Goal: Register for event/course

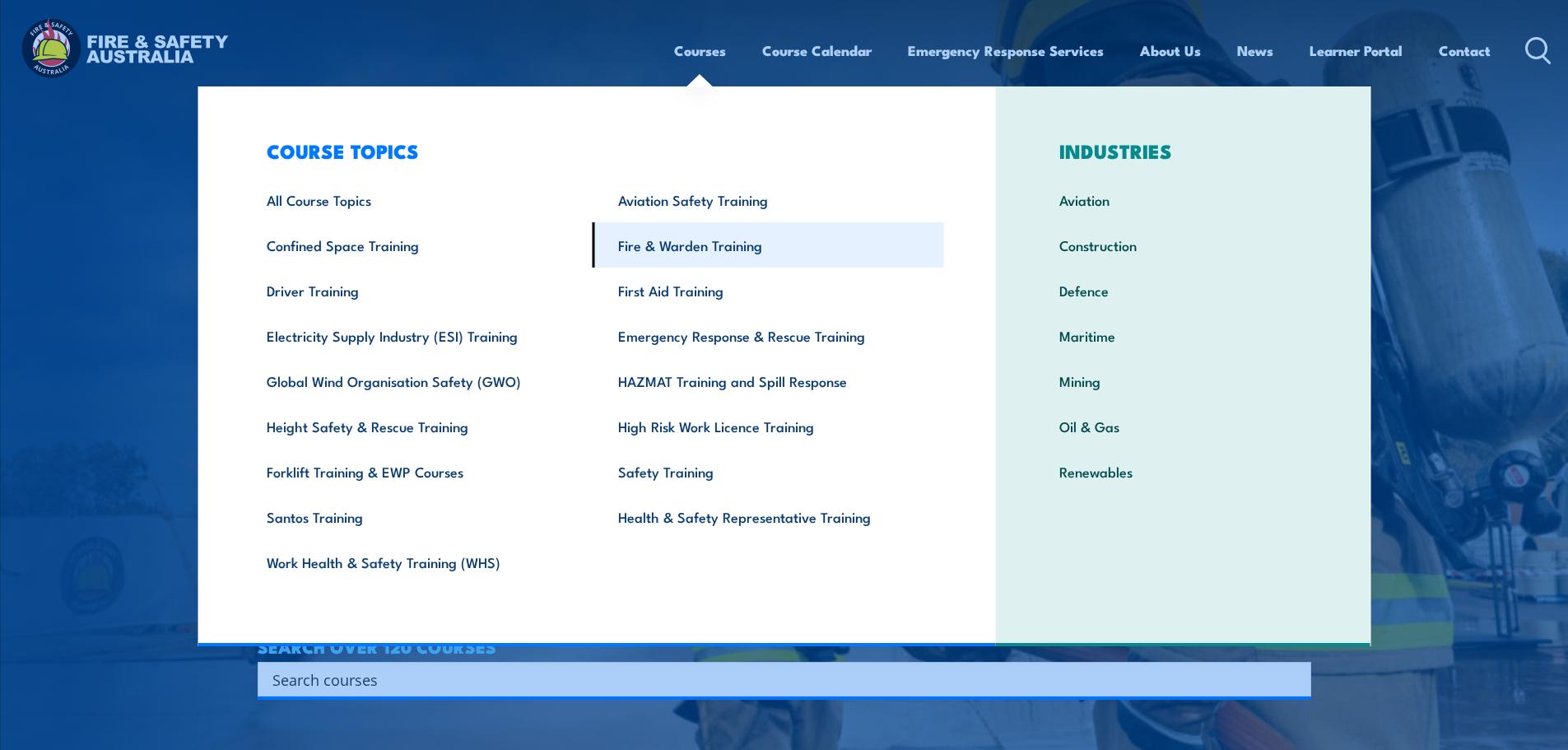
click at [706, 251] on link "Fire & Warden Training" at bounding box center [767, 245] width 351 height 45
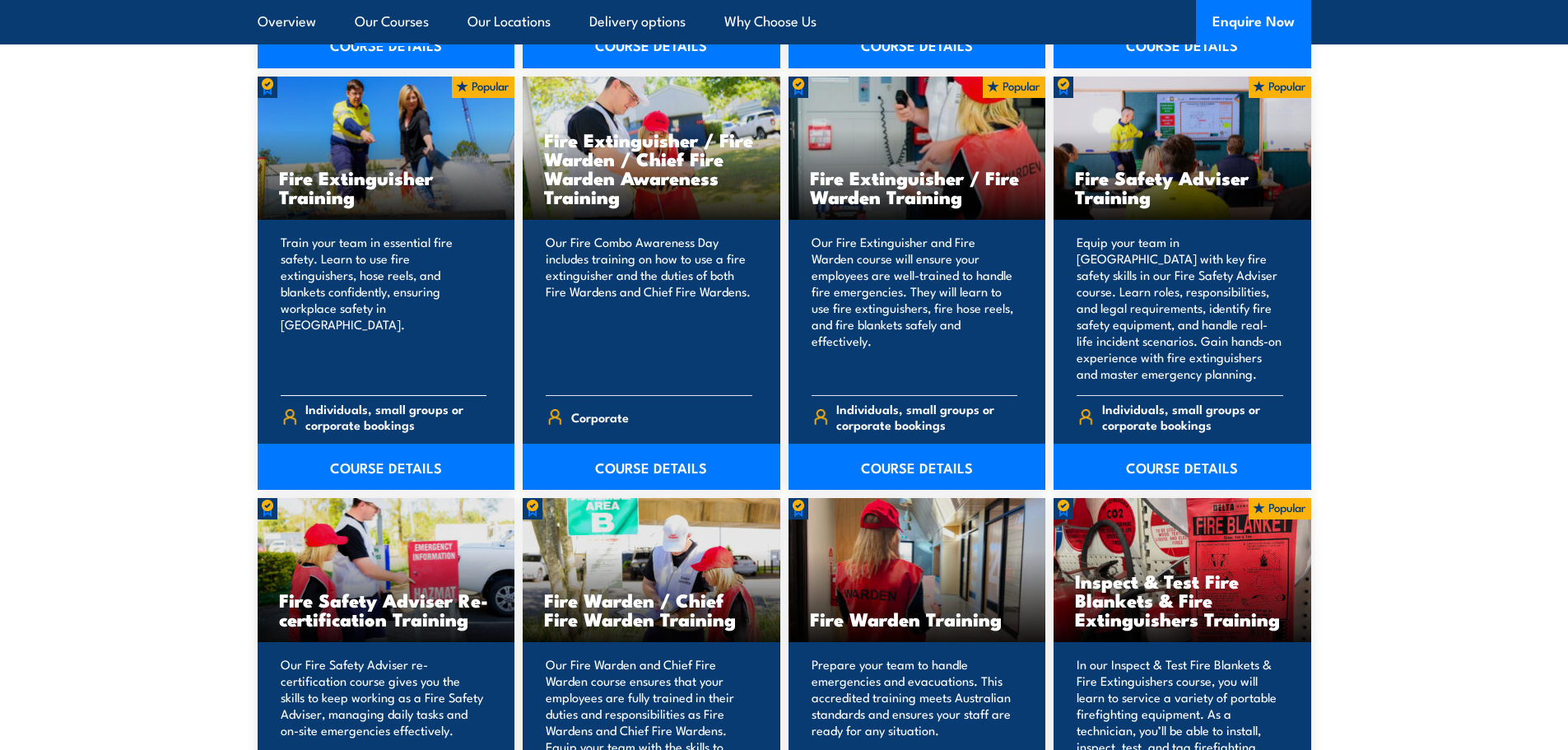
scroll to position [1728, 0]
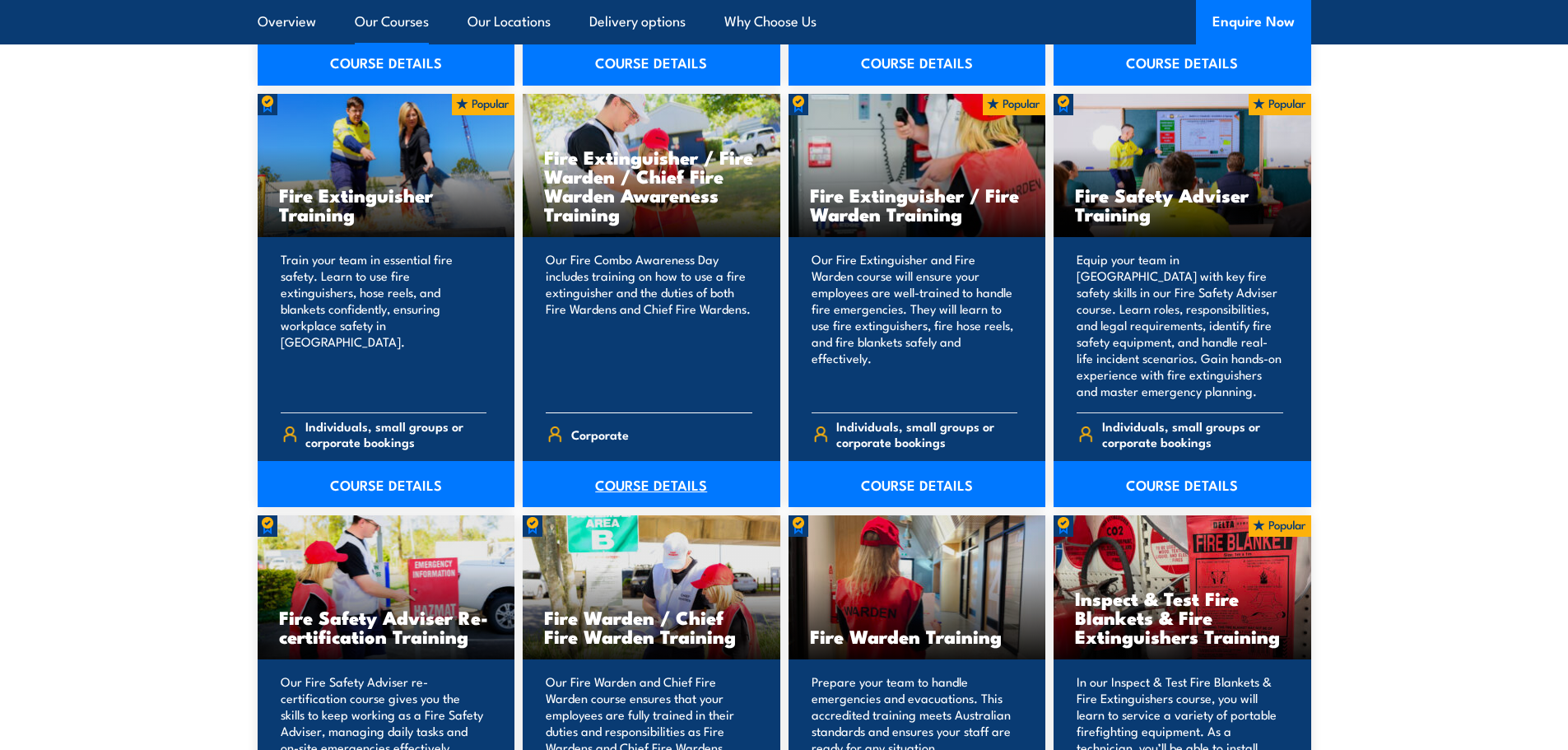
click at [680, 476] on link "COURSE DETAILS" at bounding box center [652, 483] width 258 height 46
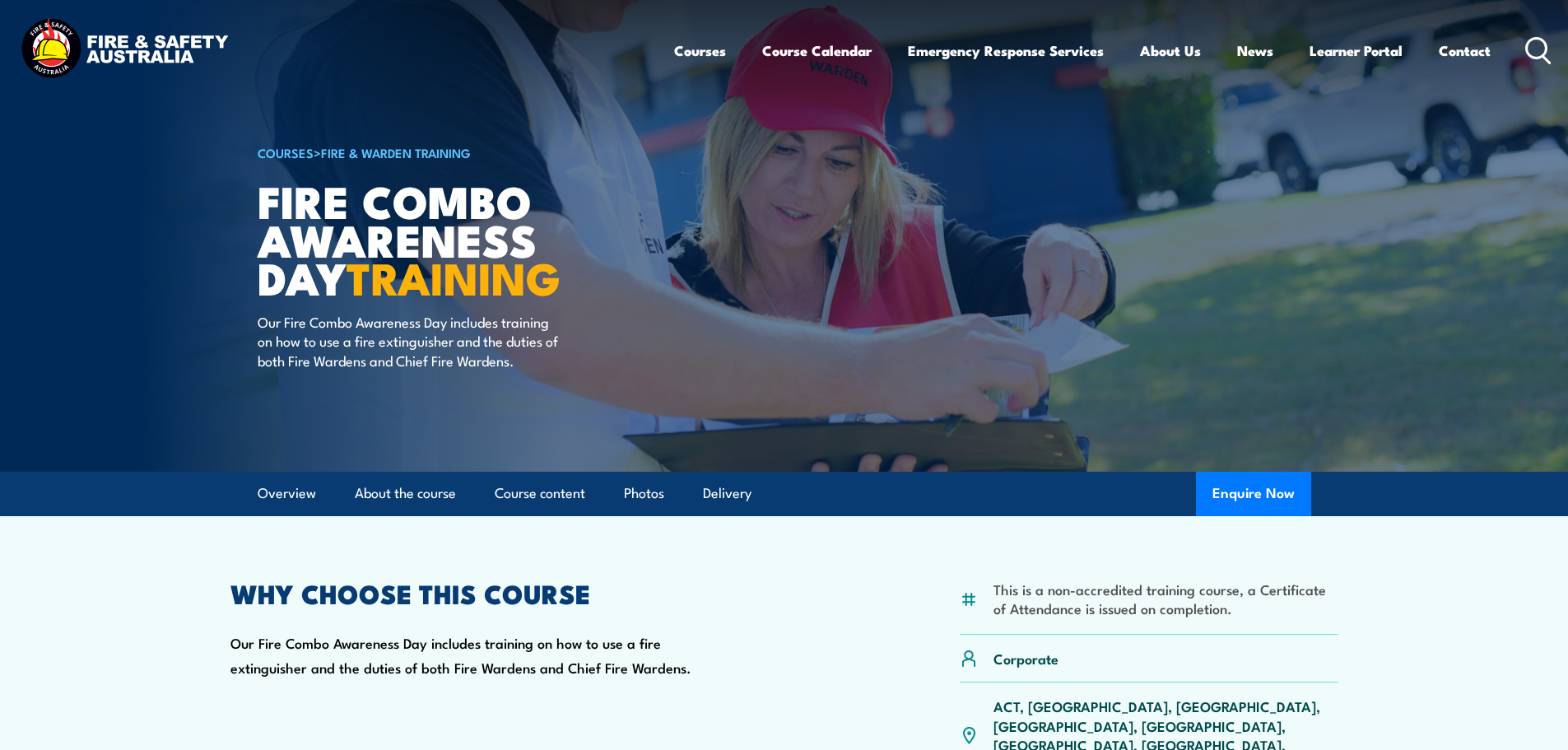
click at [1532, 55] on icon at bounding box center [1538, 51] width 26 height 27
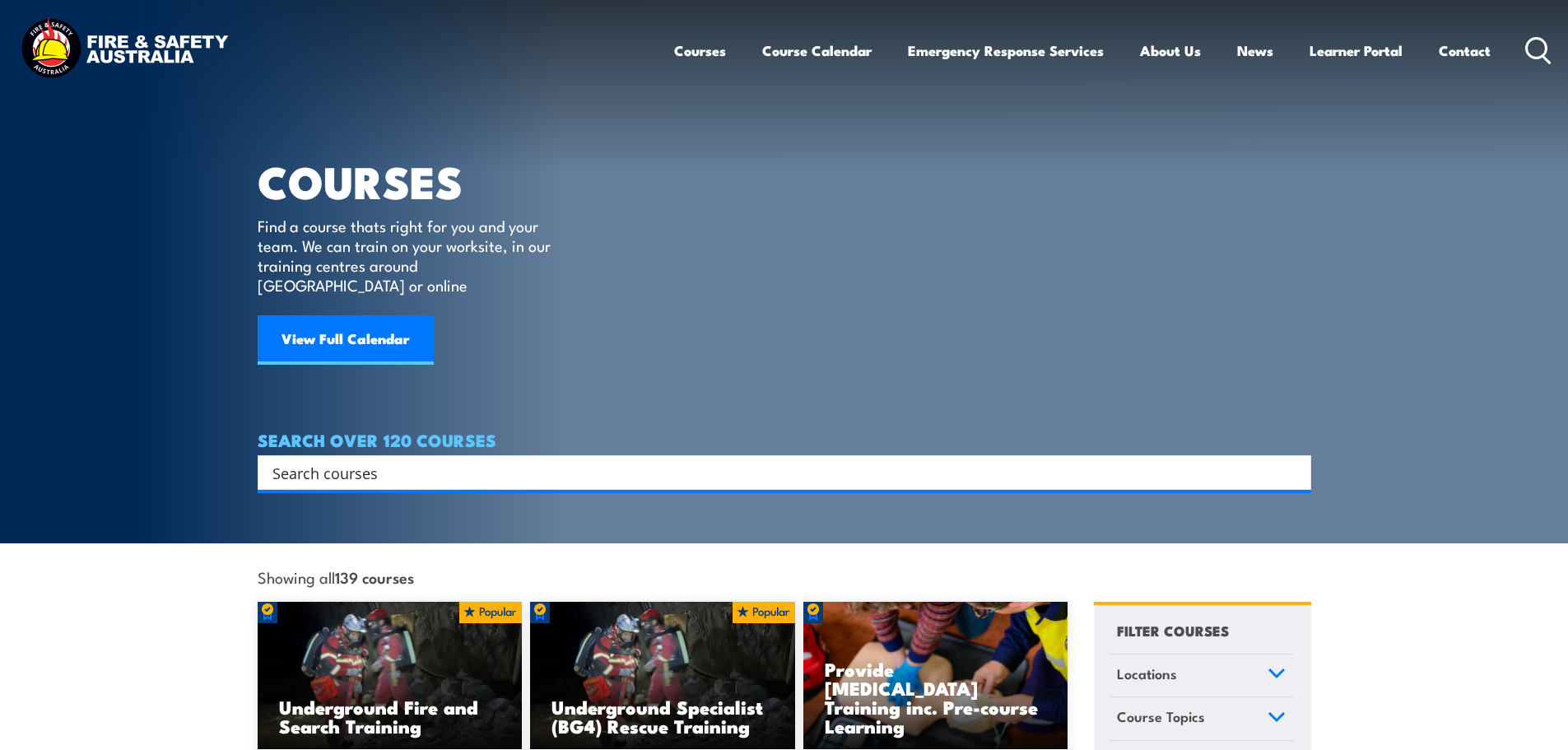
click at [301, 460] on input "Search input" at bounding box center [774, 472] width 1003 height 24
paste input "Fire Warden / Chief Fire Warden Awareness Training"
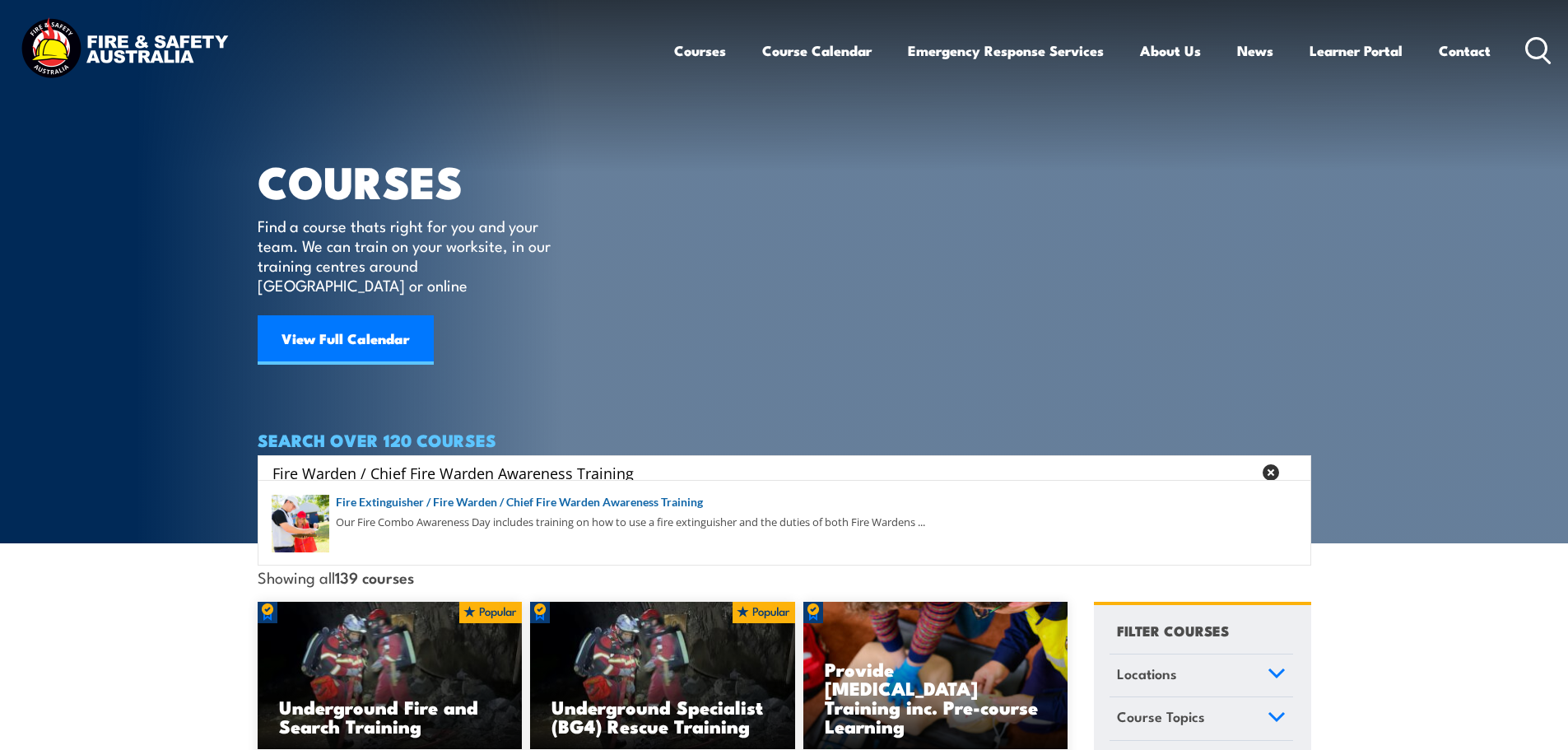
type input "Fire Warden / Chief Fire Warden Awareness Training"
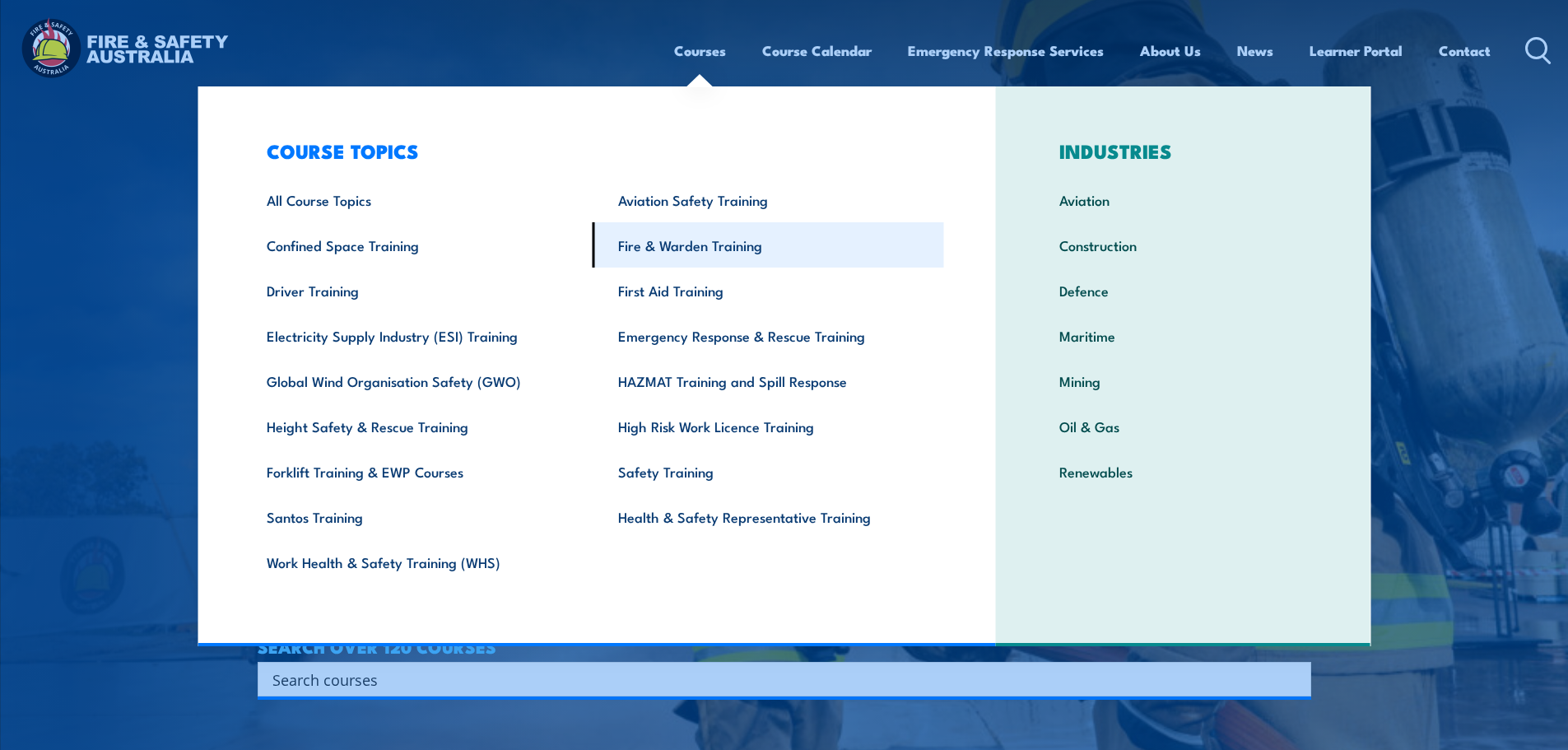
click at [717, 246] on link "Fire & Warden Training" at bounding box center [767, 245] width 351 height 45
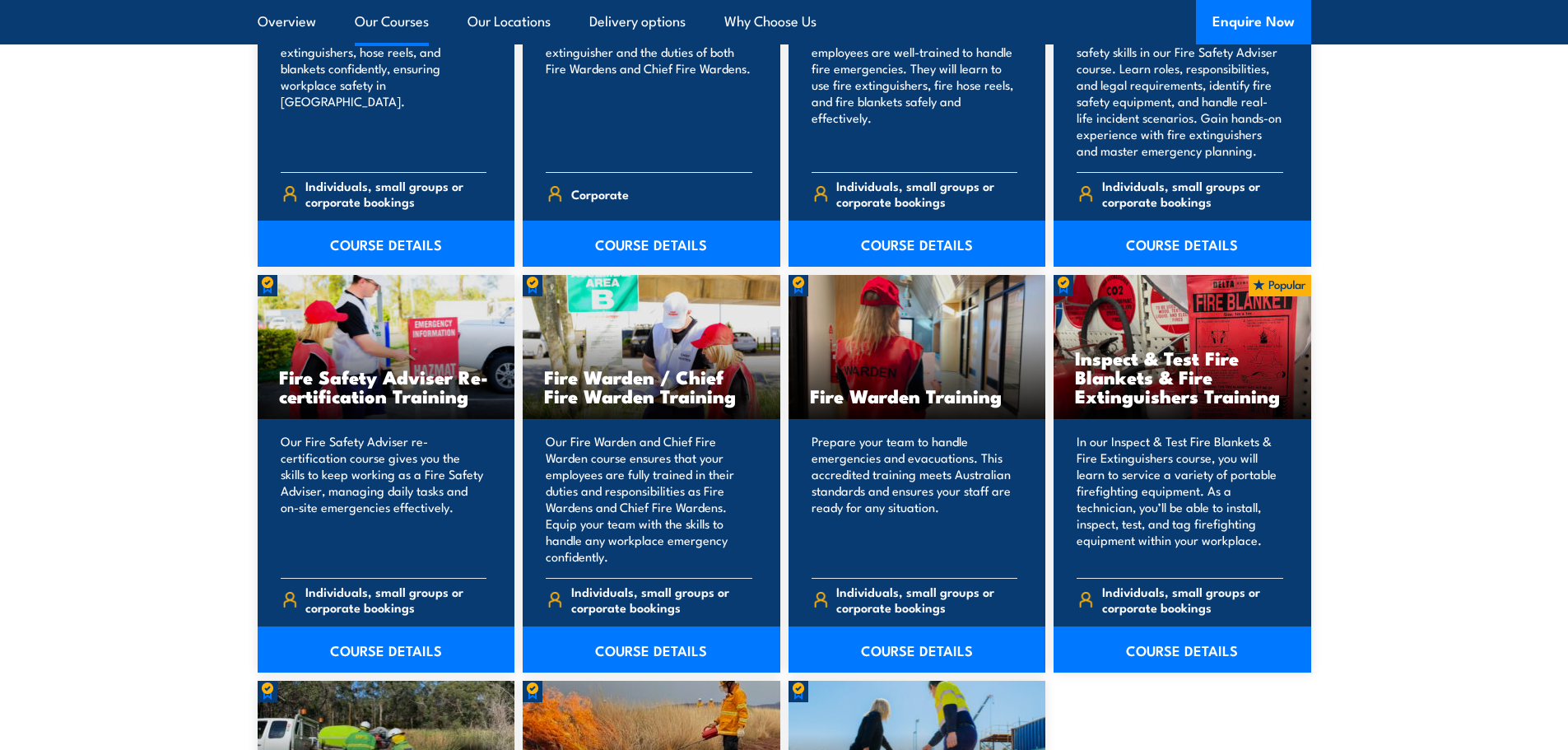
scroll to position [1975, 0]
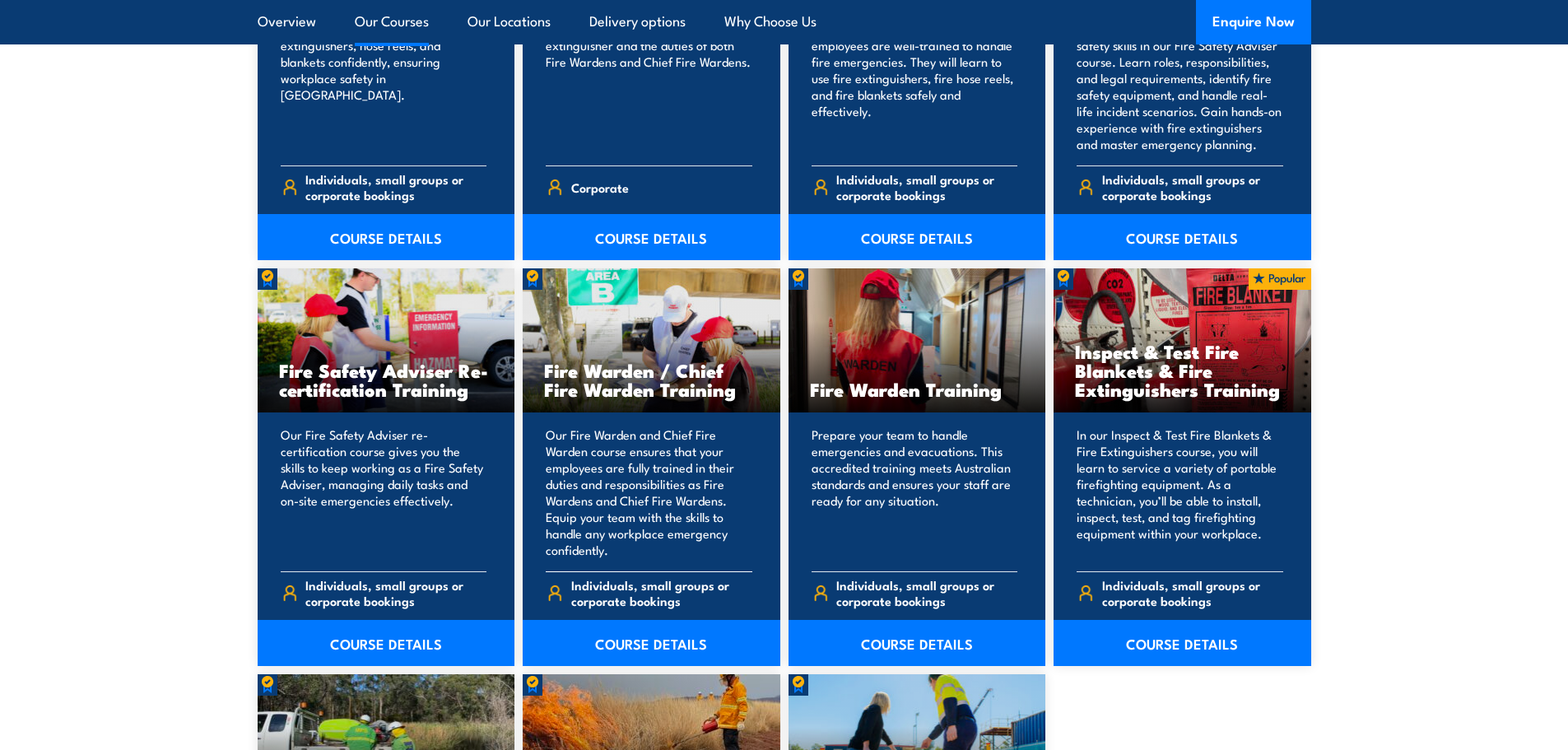
click at [665, 460] on p "Our Fire Warden and Chief Fire Warden course ensures that your employees are fu…" at bounding box center [648, 491] width 206 height 132
click at [652, 645] on link "COURSE DETAILS" at bounding box center [652, 642] width 258 height 46
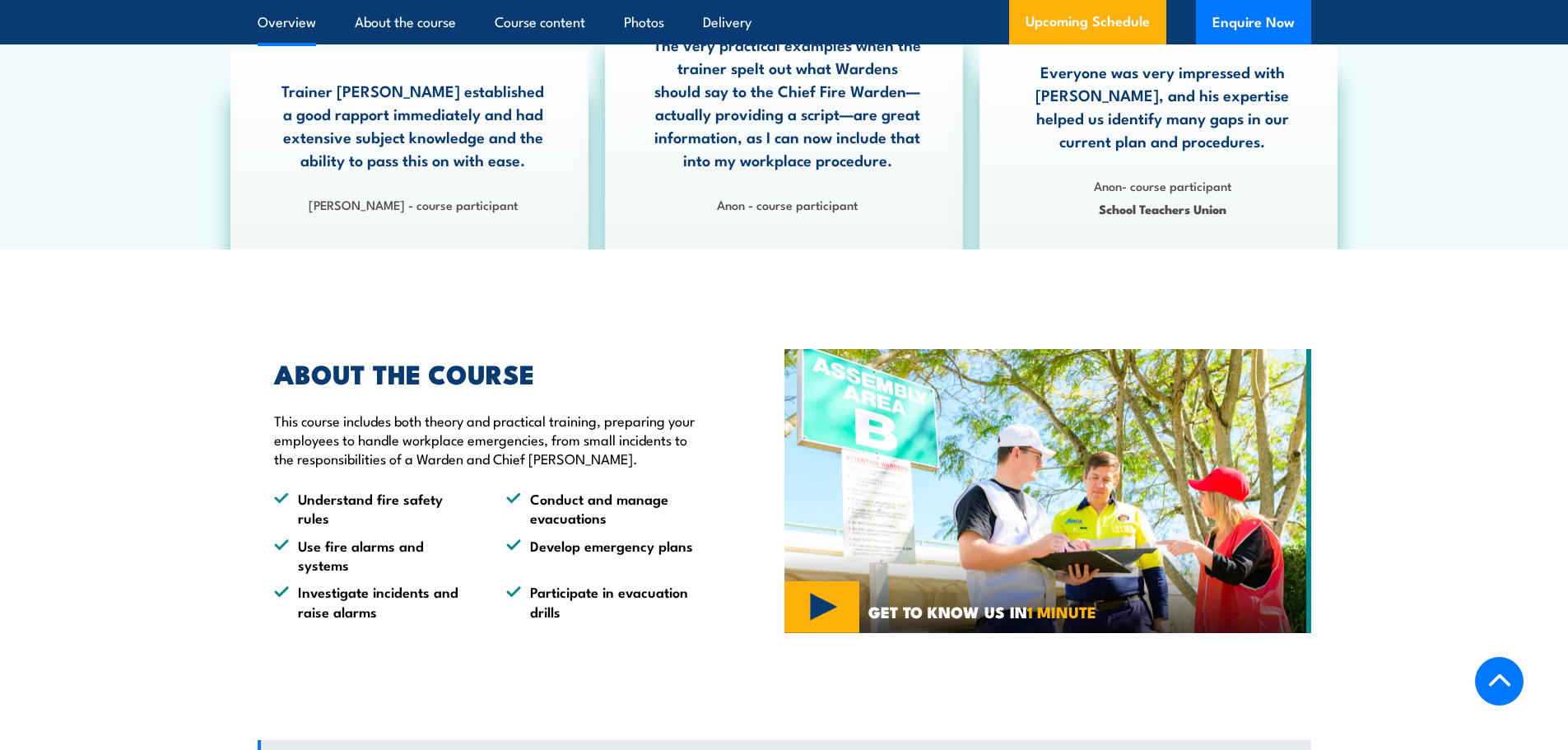
scroll to position [740, 0]
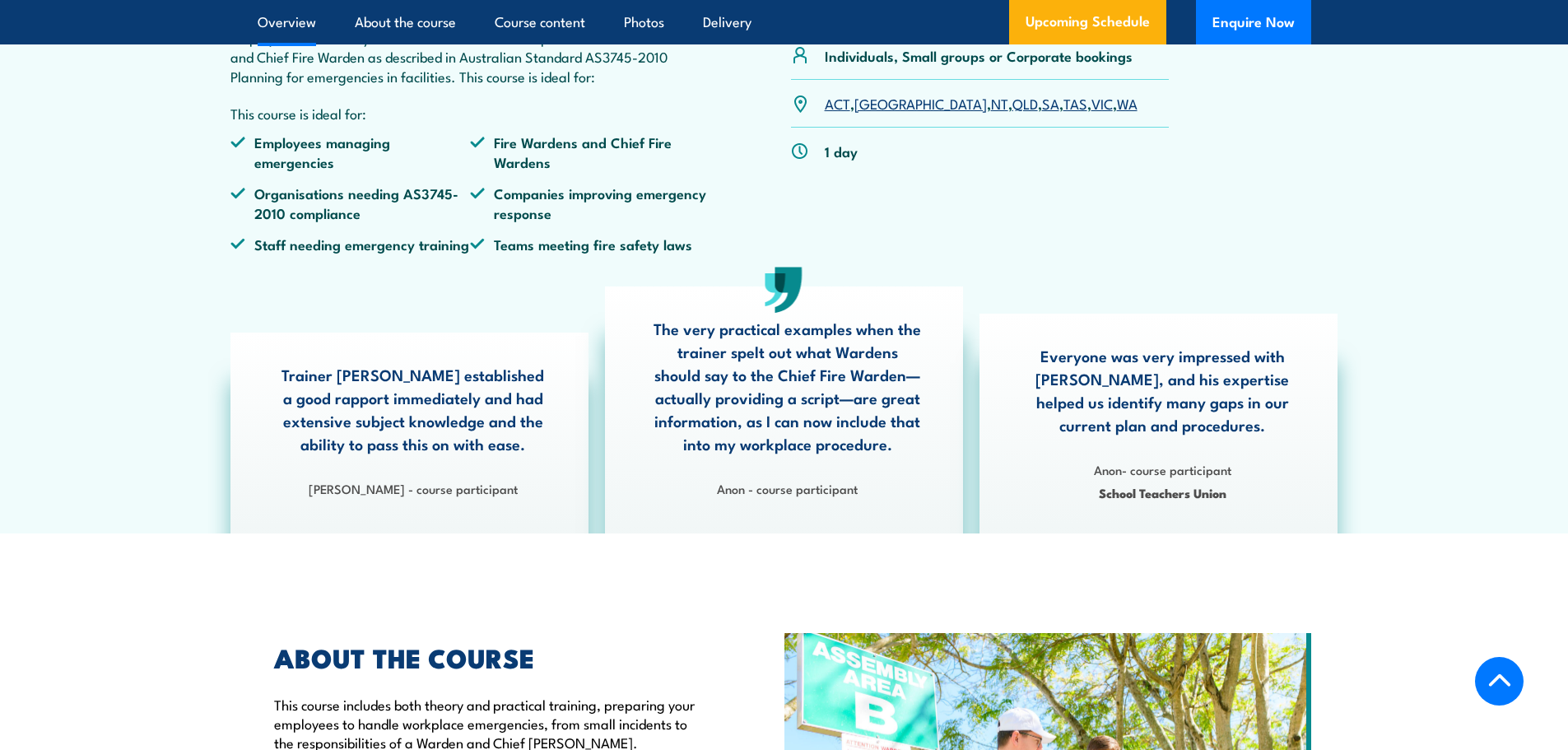
click at [1117, 112] on link "WA" at bounding box center [1127, 103] width 21 height 20
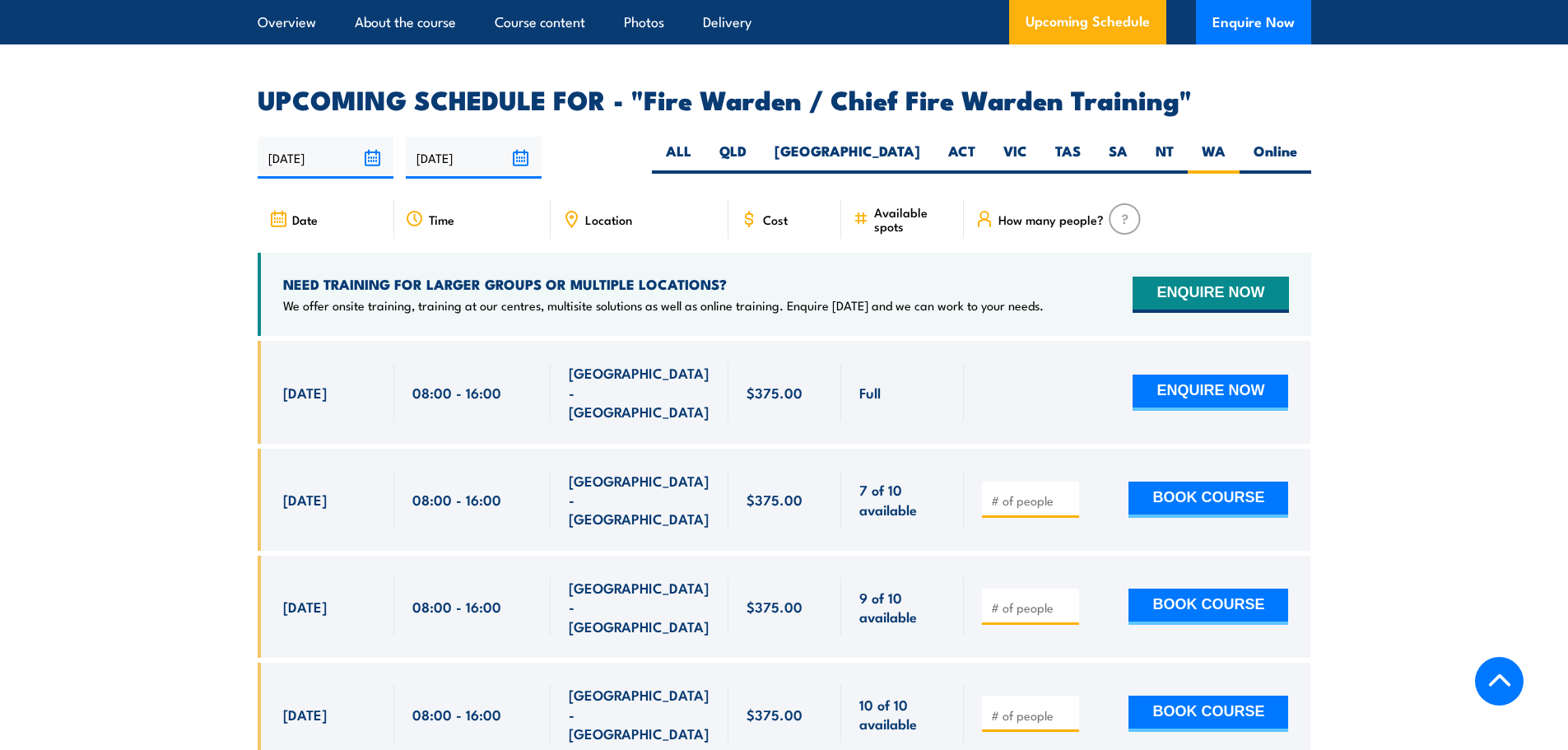
scroll to position [2915, 0]
